Goal: Transaction & Acquisition: Register for event/course

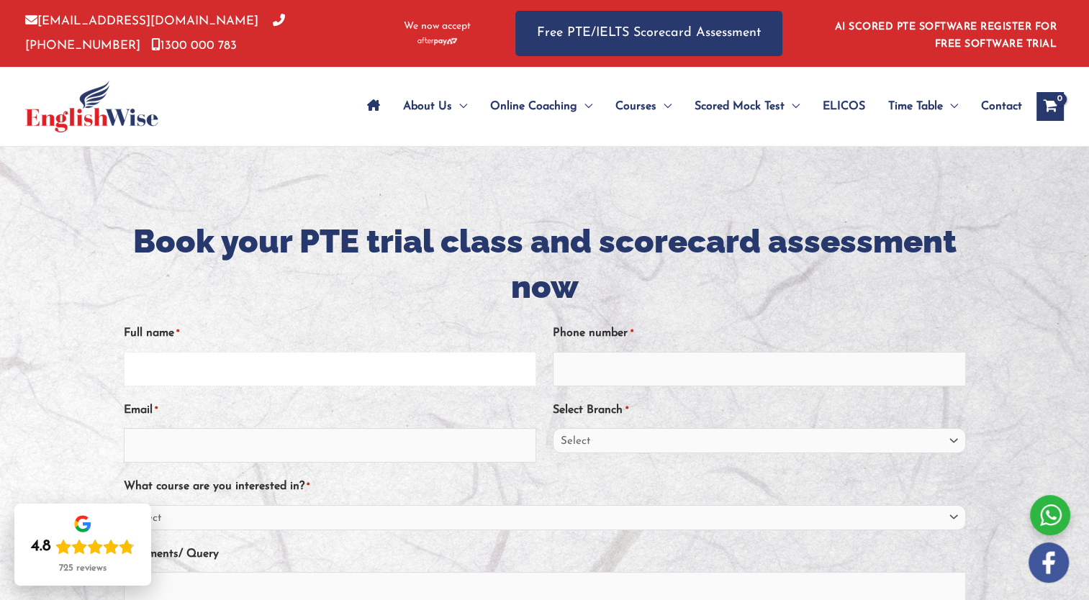
click at [138, 364] on input "Full name *" at bounding box center [330, 369] width 412 height 35
type input "[PERSON_NAME]"
type input "0451208597"
type input "antonio.levita1208@gmail.com"
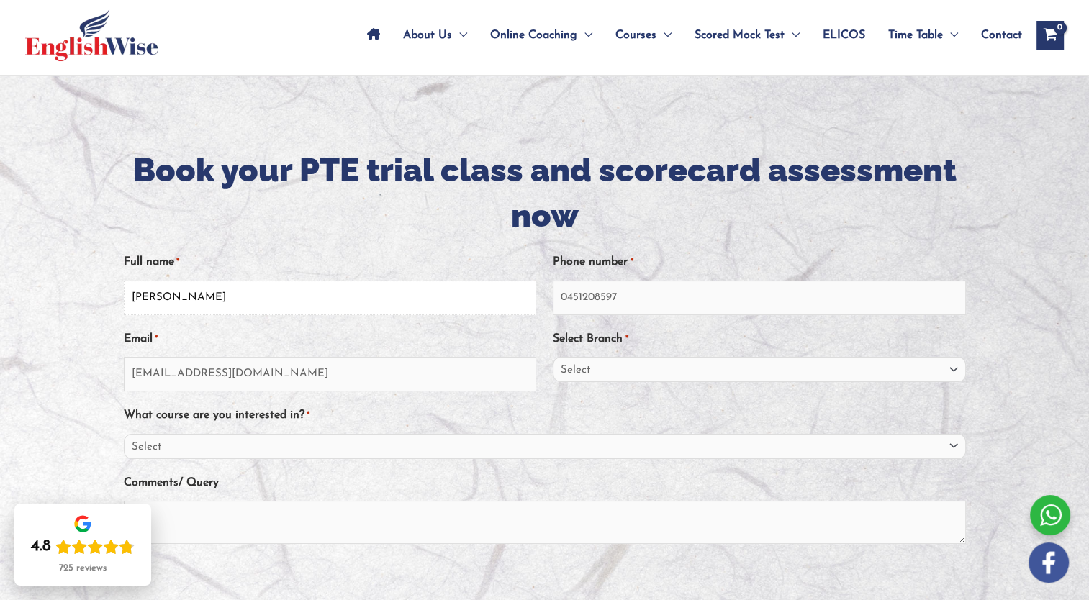
scroll to position [72, 0]
click at [953, 370] on select "Select Sydney City Center Sydney Parramatta EnglishWise Global Brisbane Gold Co…" at bounding box center [759, 368] width 412 height 25
select select "South Australia"
click at [553, 356] on select "Select Sydney City Center Sydney Parramatta EnglishWise Global Brisbane Gold Co…" at bounding box center [759, 368] width 412 height 25
click at [955, 448] on select "Select PTE NAATI IELTS OET General English" at bounding box center [545, 445] width 842 height 25
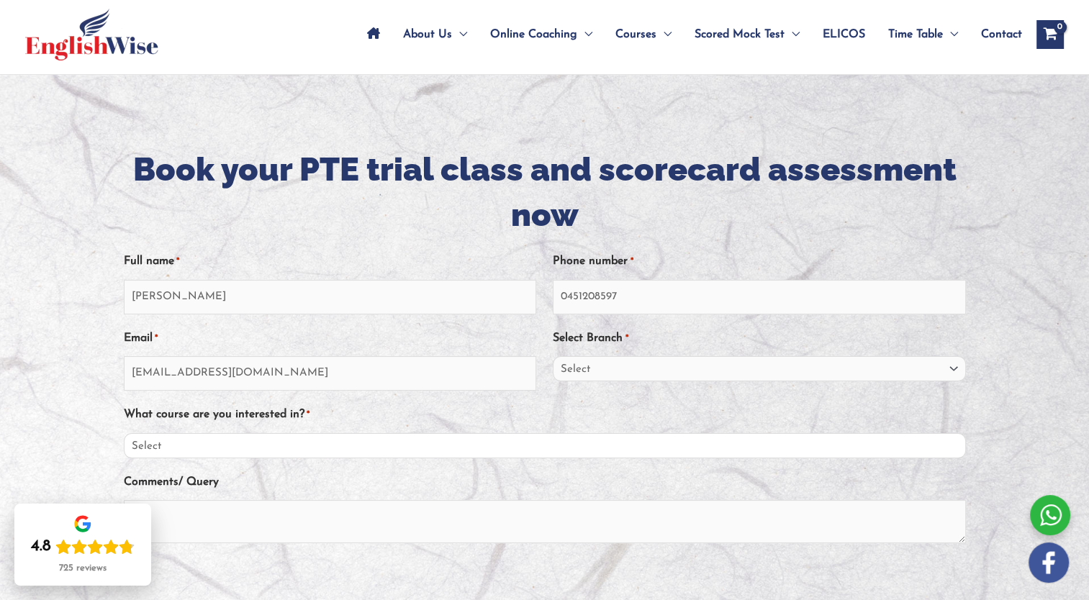
select select "PTE"
click at [124, 433] on select "Select PTE NAATI IELTS OET General English" at bounding box center [545, 445] width 842 height 25
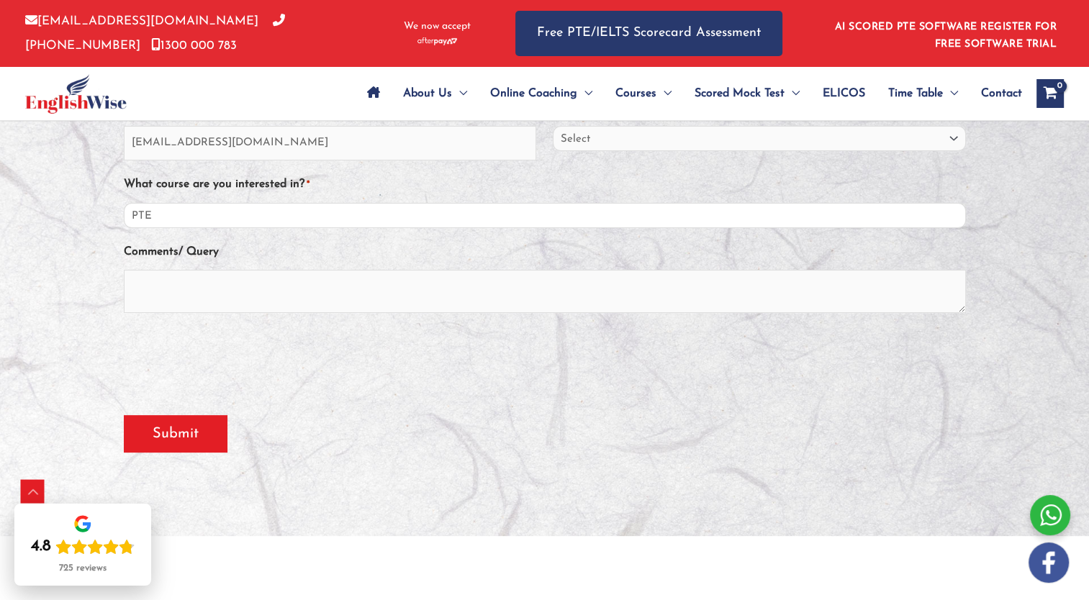
scroll to position [307, 0]
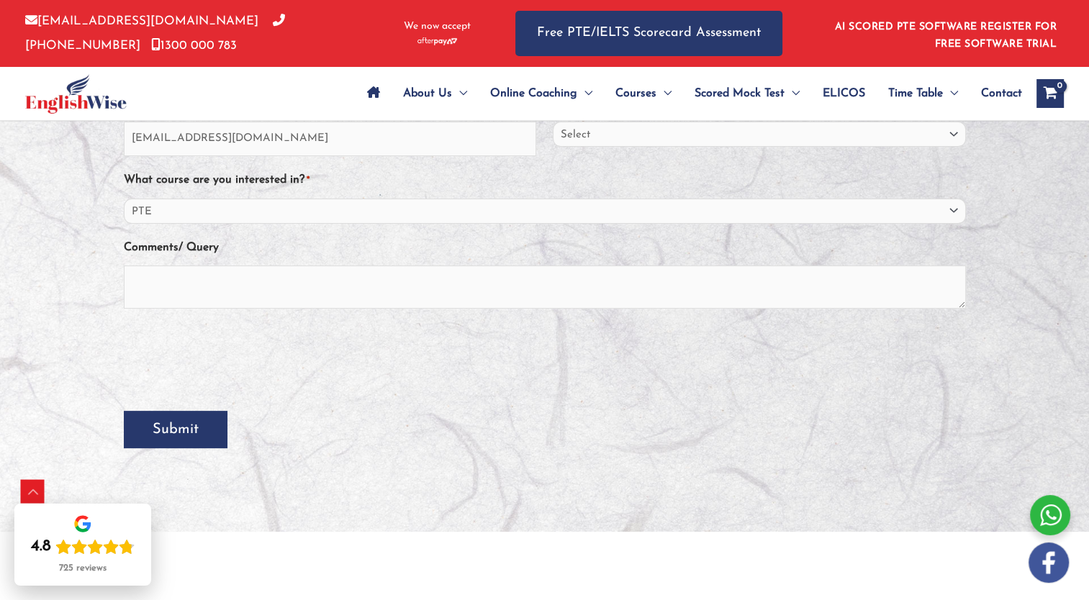
click at [179, 439] on input "Submit" at bounding box center [176, 429] width 104 height 37
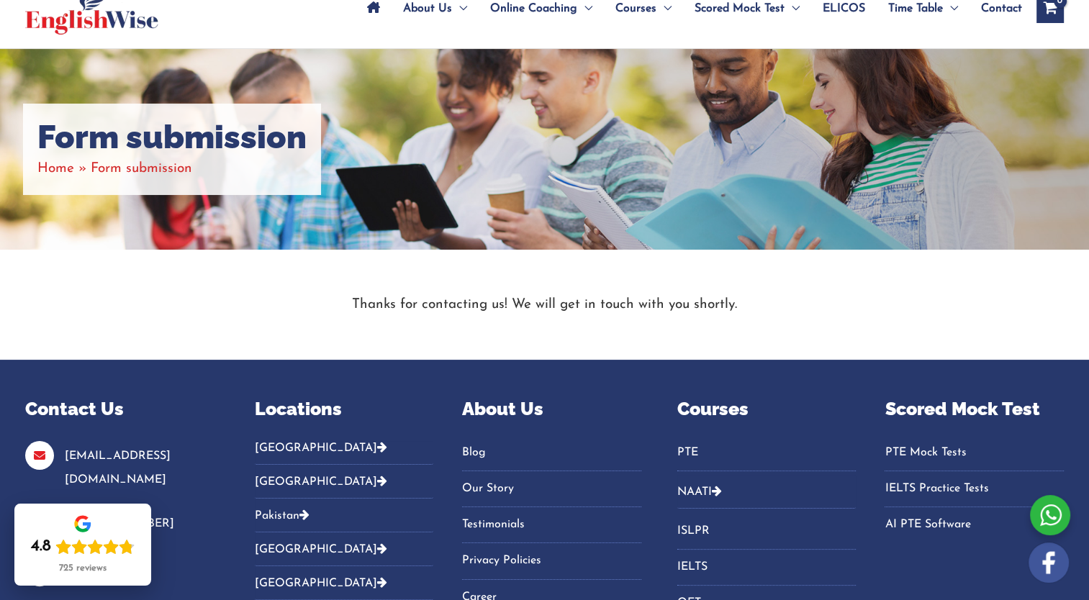
scroll to position [158, 0]
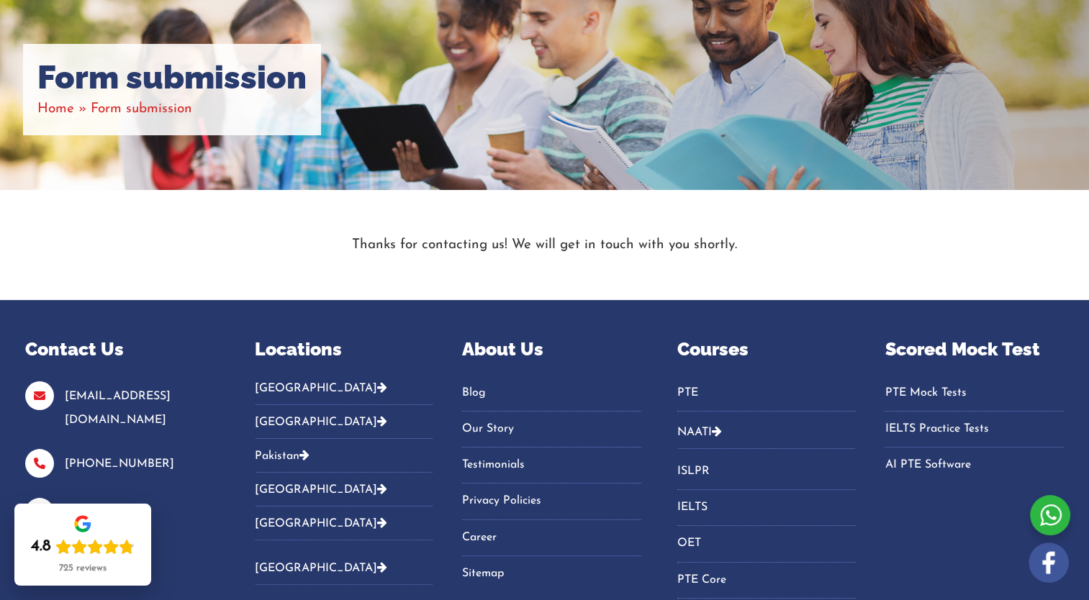
click at [907, 394] on link "PTE Mock Tests" at bounding box center [973, 393] width 179 height 24
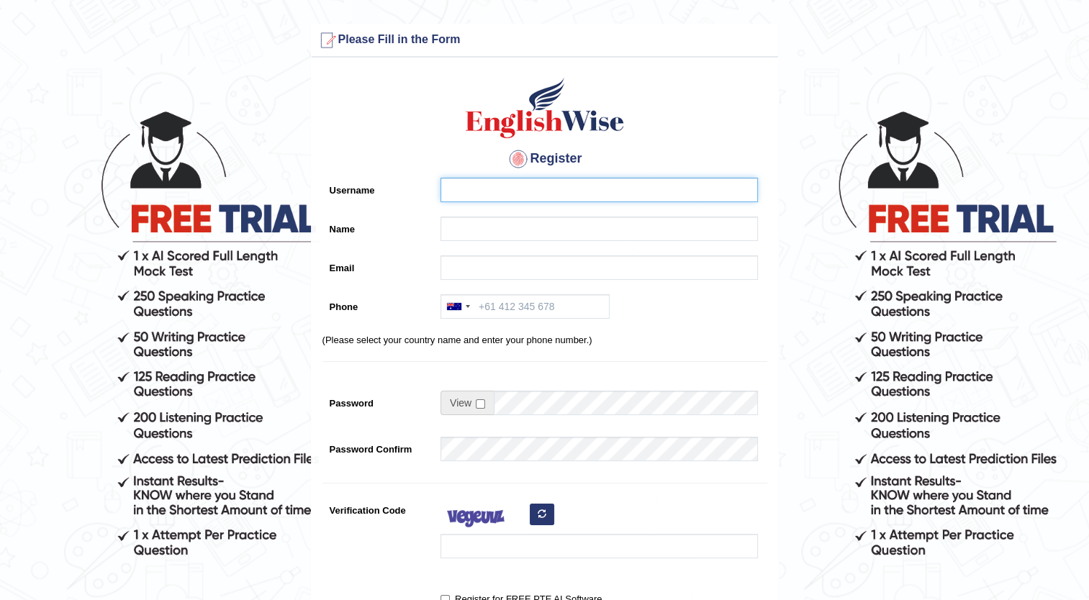
click at [497, 189] on input "Username" at bounding box center [598, 190] width 317 height 24
type input "[PERSON_NAME]"
type input "antonio.levita1208@gmail.com"
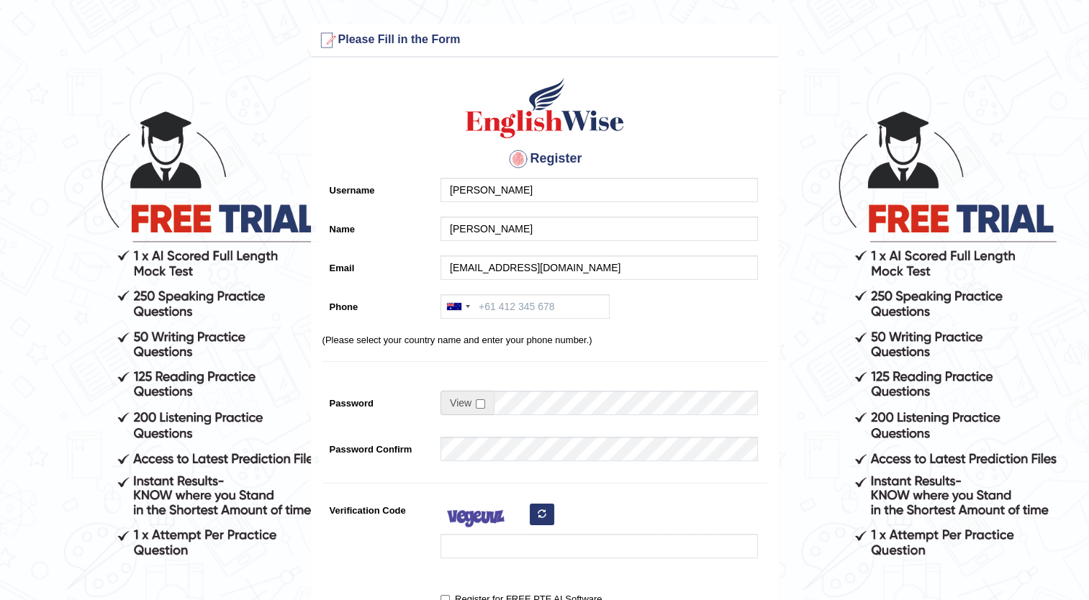
type input "+61451208597"
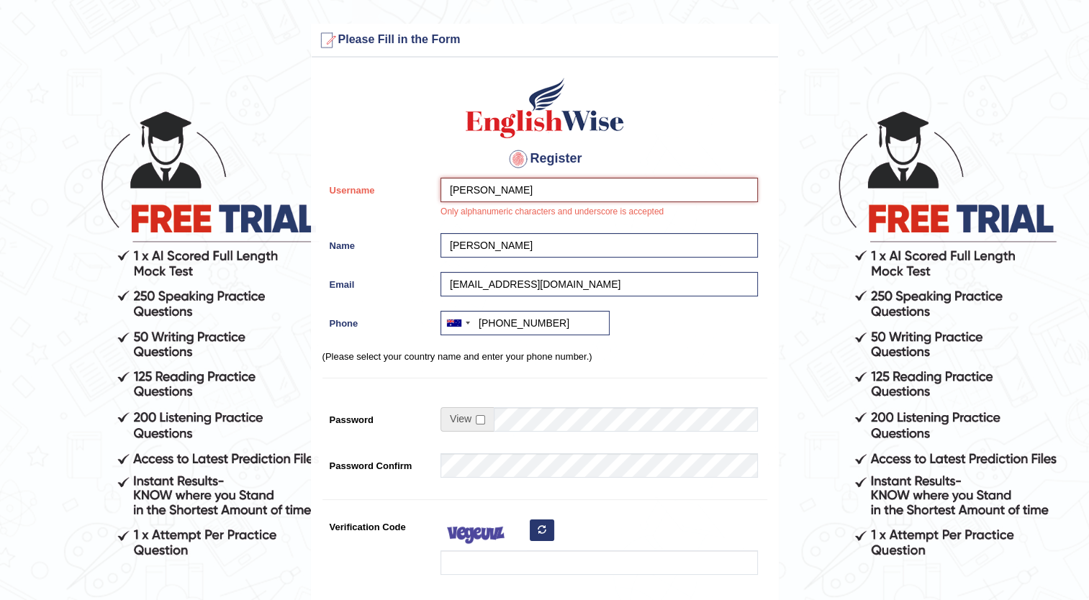
click at [521, 189] on input "[PERSON_NAME]" at bounding box center [598, 190] width 317 height 24
type input "E"
type input "Levita"
click at [478, 419] on input "checkbox" at bounding box center [480, 419] width 9 height 9
checkbox input "true"
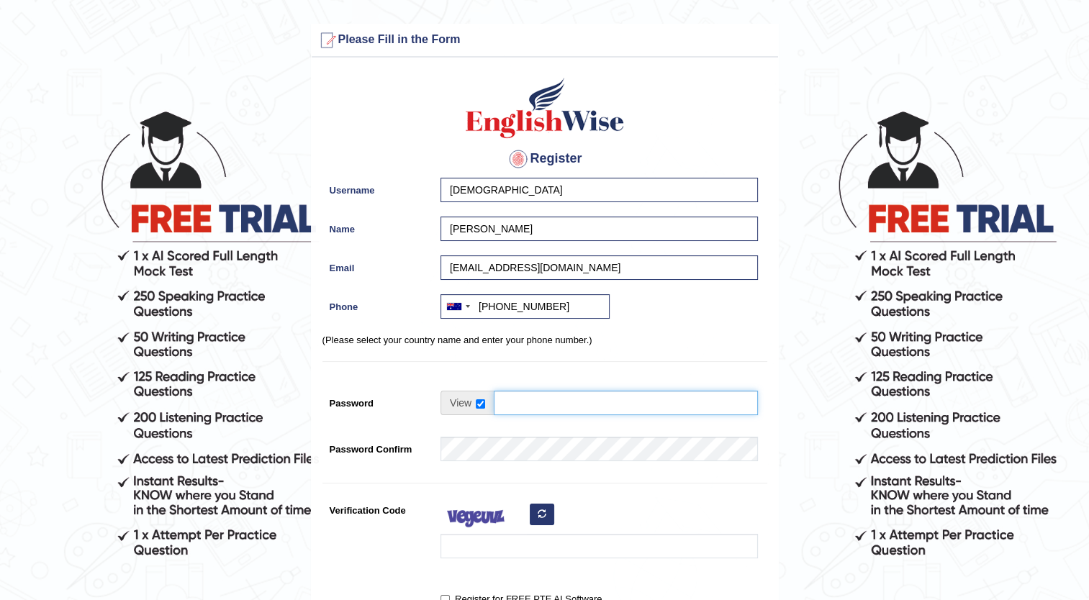
click at [497, 402] on input "Password" at bounding box center [626, 403] width 264 height 24
type input "estrella@1208"
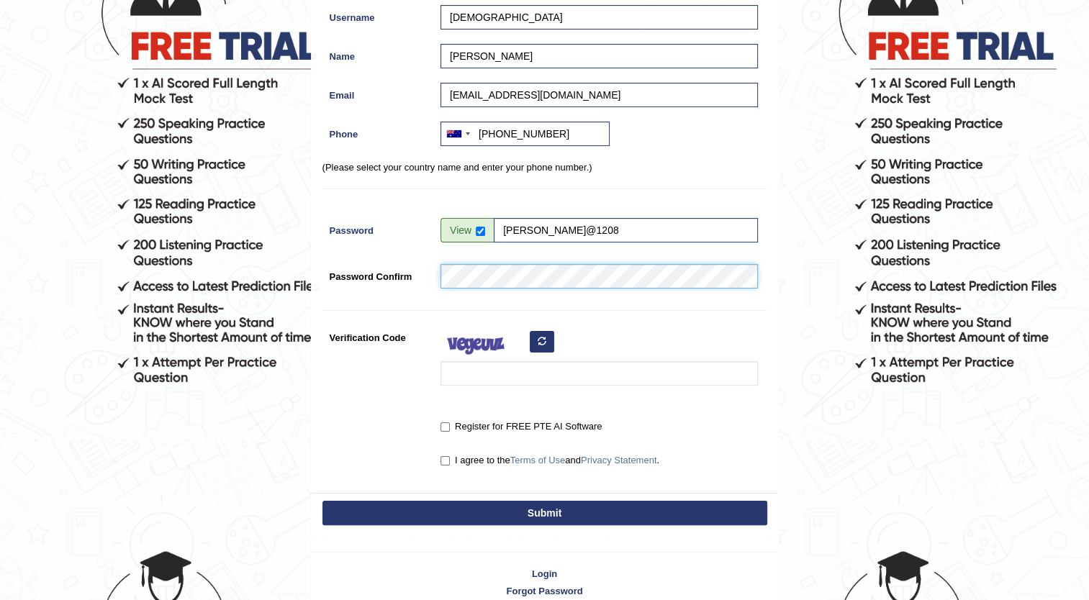
scroll to position [174, 0]
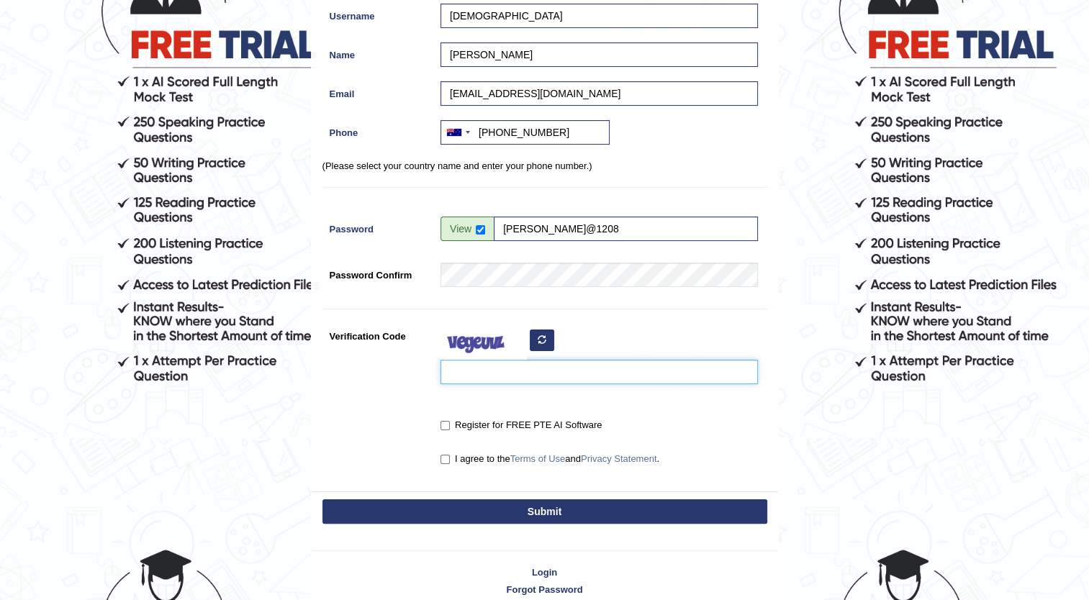
click at [535, 373] on input "Verification Code" at bounding box center [598, 372] width 317 height 24
type input "kdmevu"
click at [443, 424] on input "Register for FREE PTE AI Software" at bounding box center [444, 425] width 9 height 9
checkbox input "true"
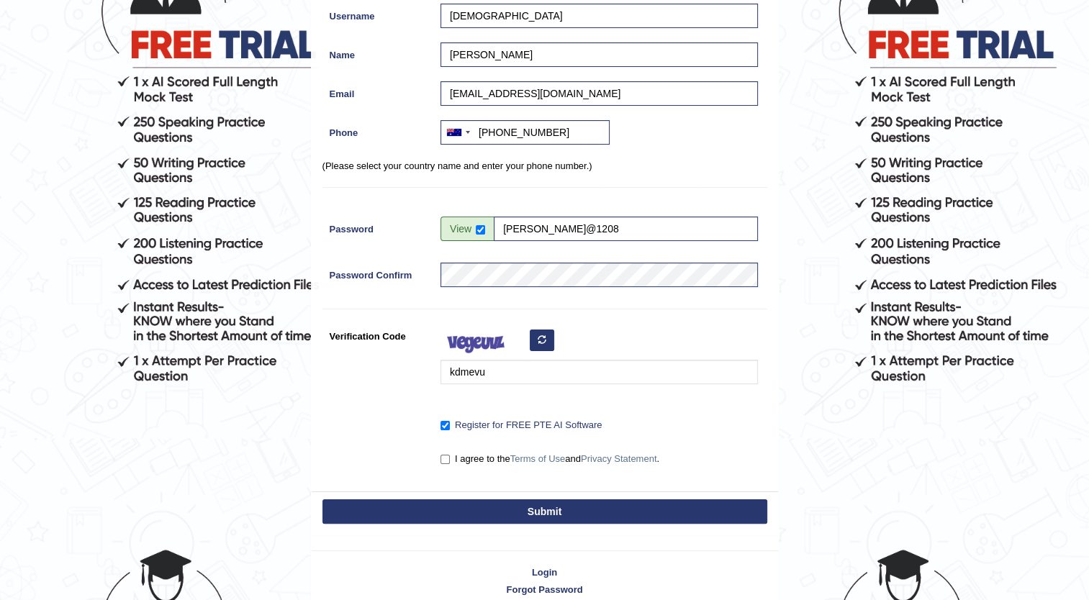
click at [543, 511] on button "Submit" at bounding box center [544, 511] width 445 height 24
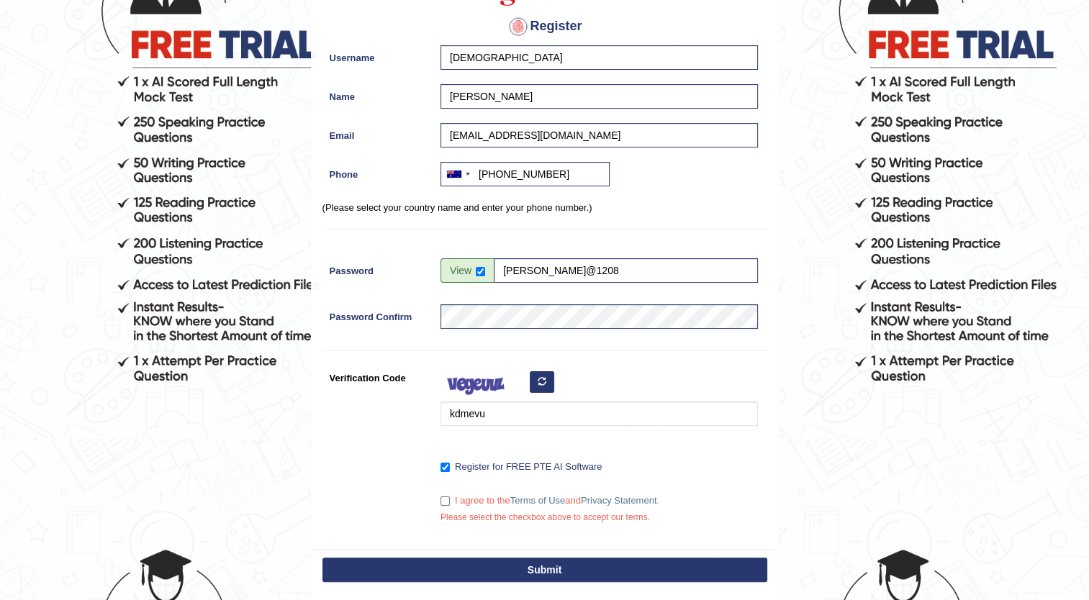
scroll to position [216, 0]
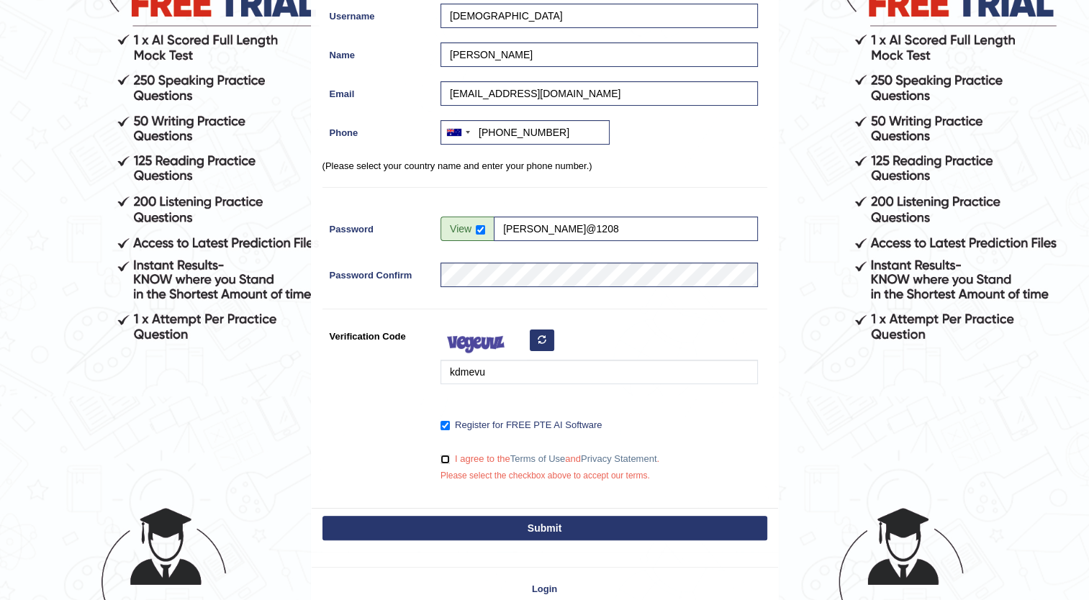
click at [444, 459] on input "I agree to the Terms of Use and Privacy Statement ." at bounding box center [444, 459] width 9 height 9
checkbox input "true"
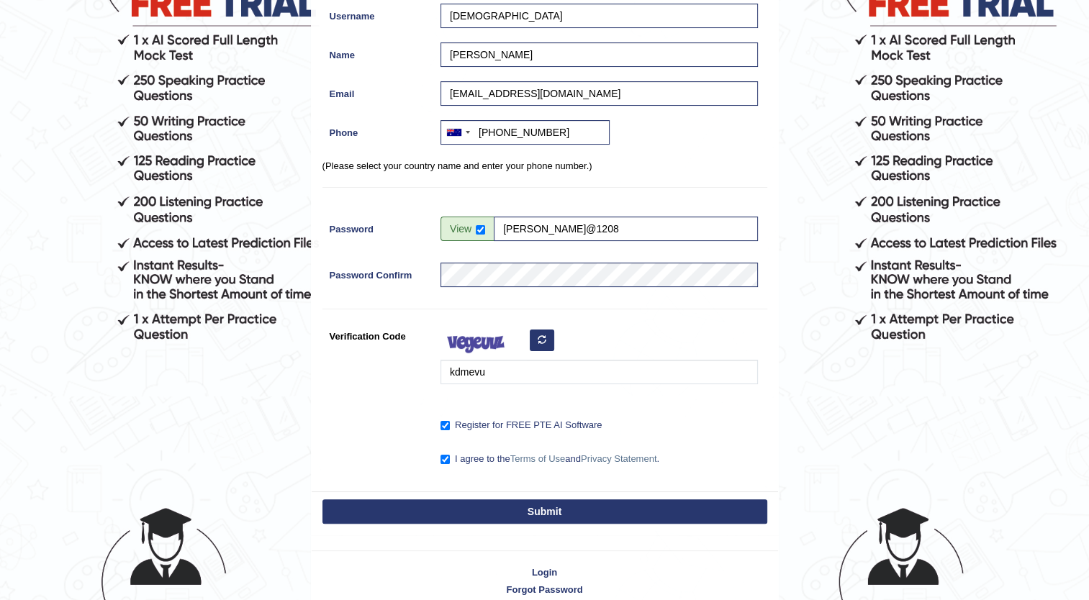
click at [542, 511] on button "Submit" at bounding box center [544, 511] width 445 height 24
